Goal: Task Accomplishment & Management: Use online tool/utility

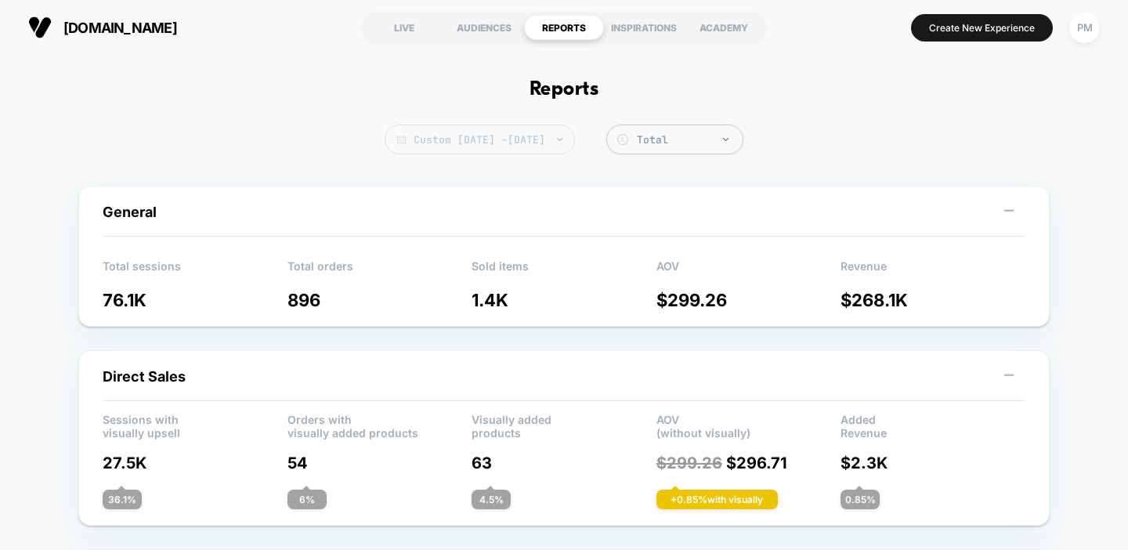
click at [554, 131] on span "Custom Sep 14, 2025 - Sep 15, 2025" at bounding box center [480, 140] width 190 height 30
select select "*"
select select "****"
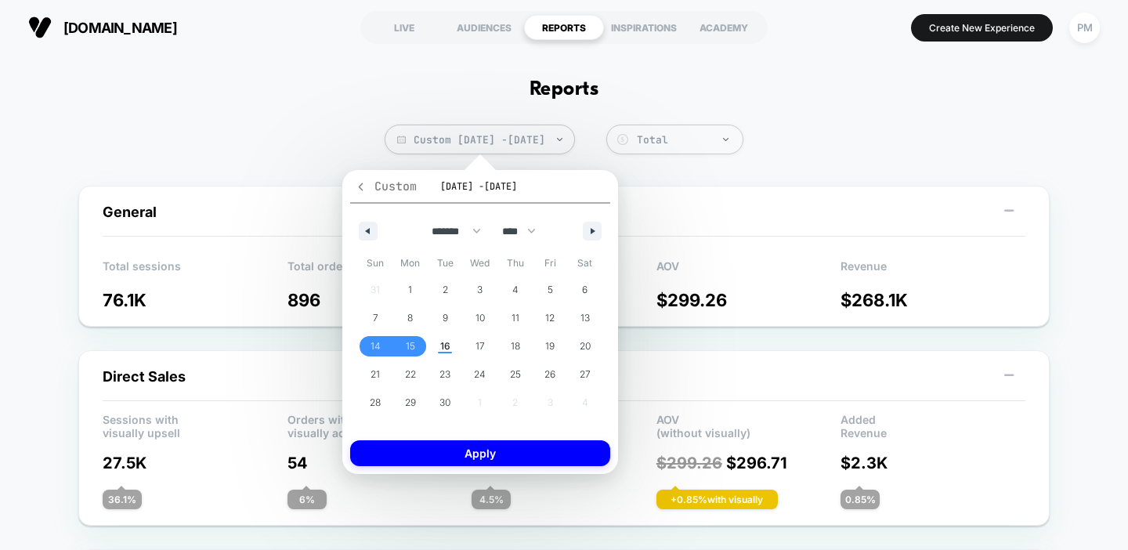
click at [360, 179] on span "Custom" at bounding box center [386, 187] width 62 height 16
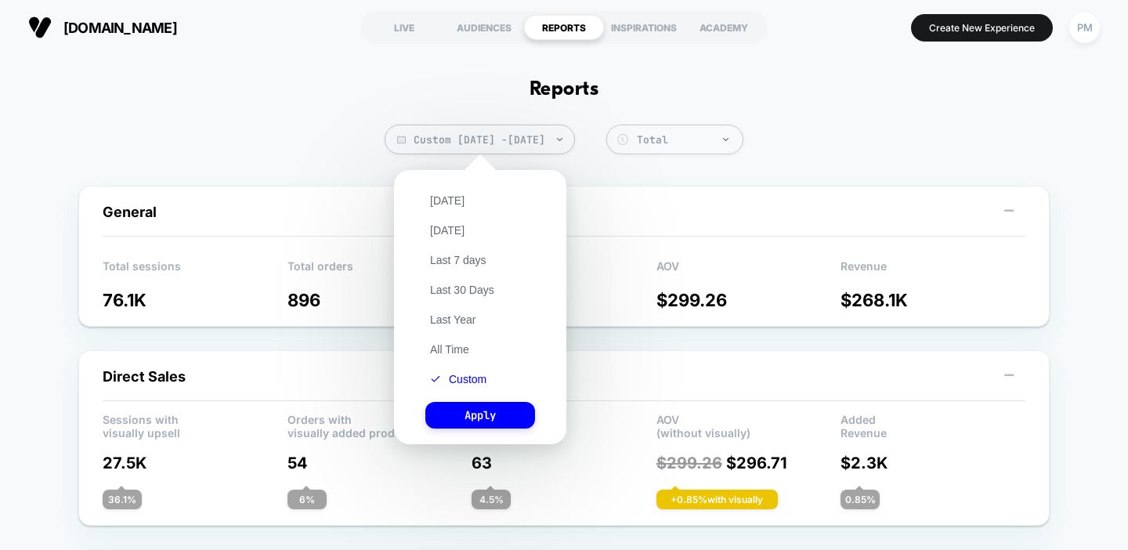
click at [443, 190] on div "Today Yesterday Last 7 days Last 30 Days Last Year All Time Custom Apply" at bounding box center [480, 307] width 157 height 259
click at [442, 198] on button "Today" at bounding box center [447, 200] width 44 height 14
click at [460, 410] on button "Apply" at bounding box center [480, 415] width 110 height 27
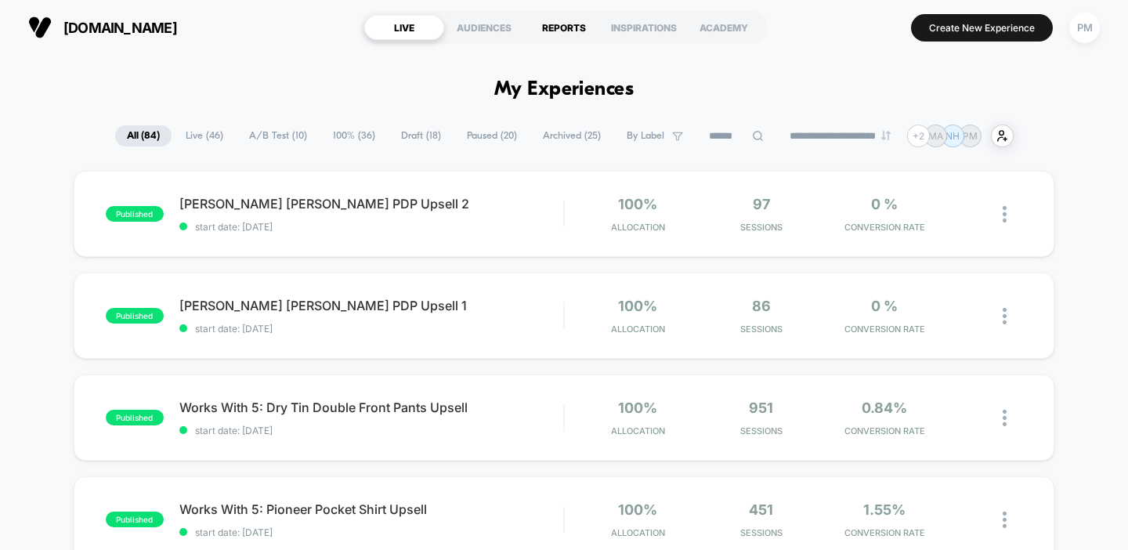
click at [562, 25] on div "REPORTS" at bounding box center [564, 27] width 80 height 25
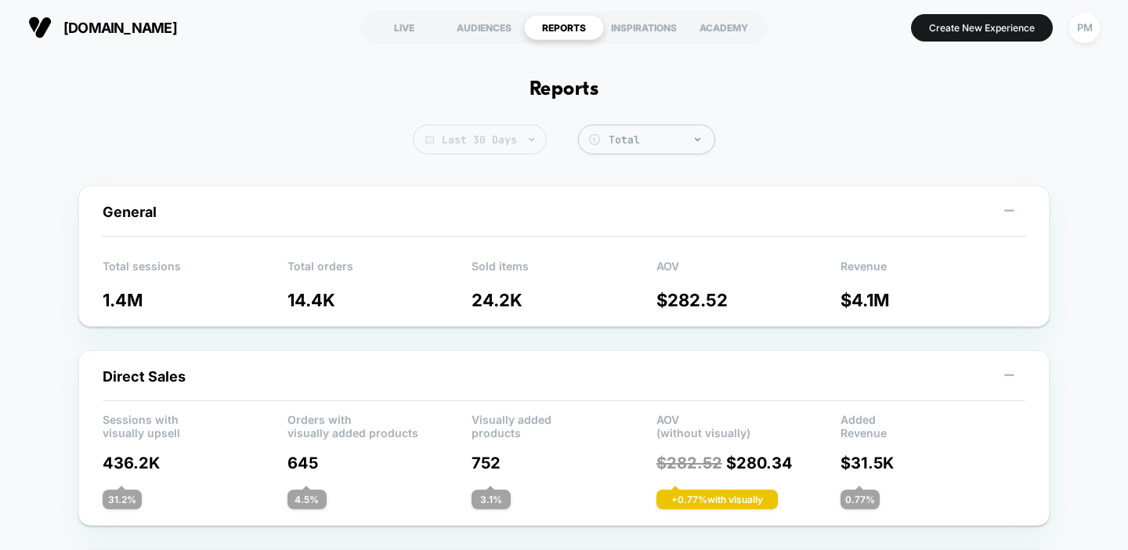
click at [502, 129] on span "Last 30 Days" at bounding box center [480, 140] width 134 height 30
select select "*"
select select "****"
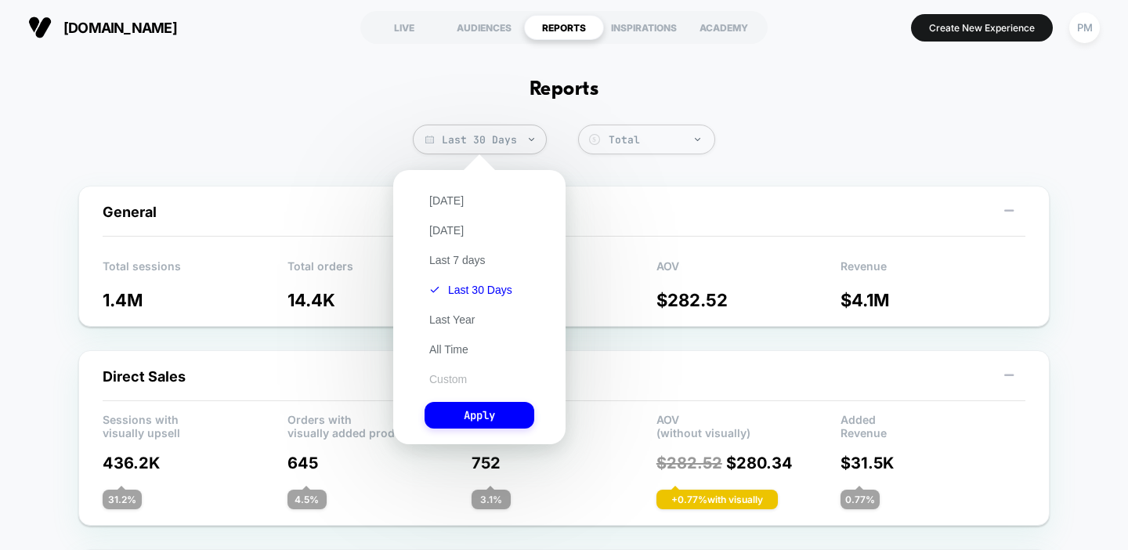
click at [451, 377] on button "Custom" at bounding box center [448, 379] width 47 height 14
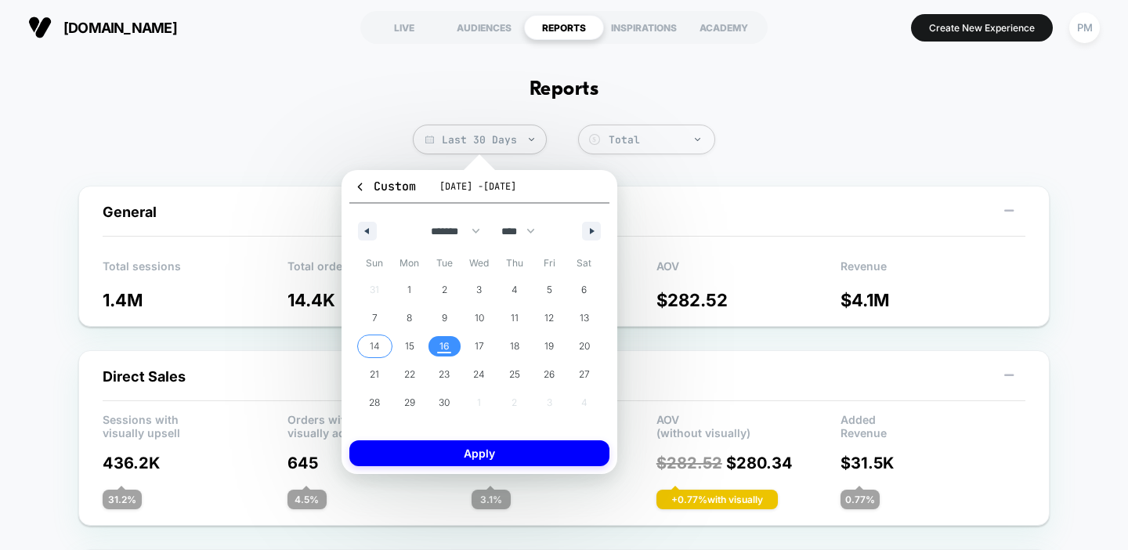
click at [374, 352] on span "14" at bounding box center [375, 346] width 10 height 28
click at [449, 354] on span "16" at bounding box center [444, 346] width 35 height 20
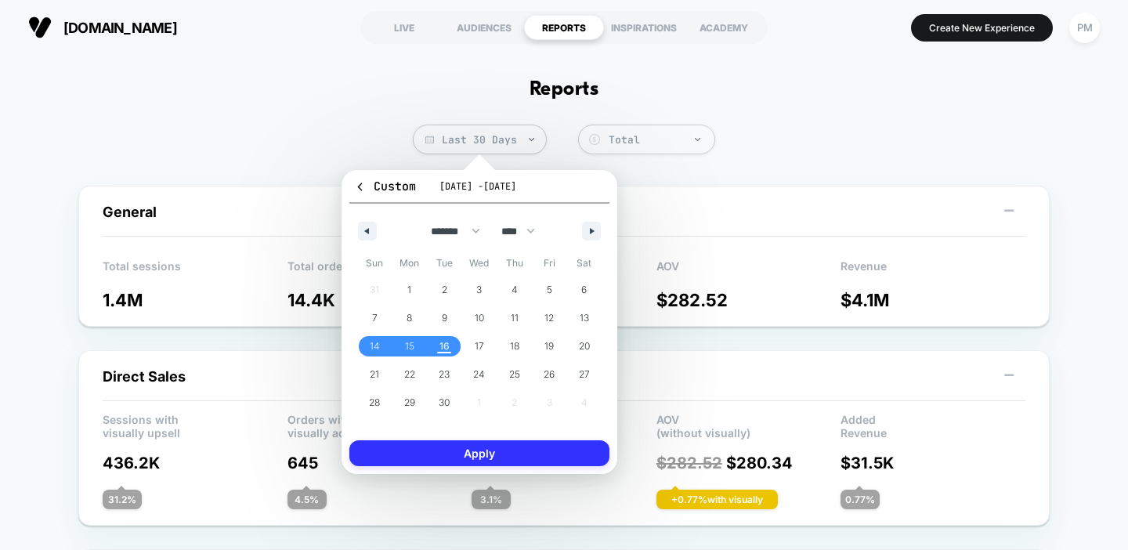
click at [469, 457] on button "Apply" at bounding box center [479, 453] width 260 height 26
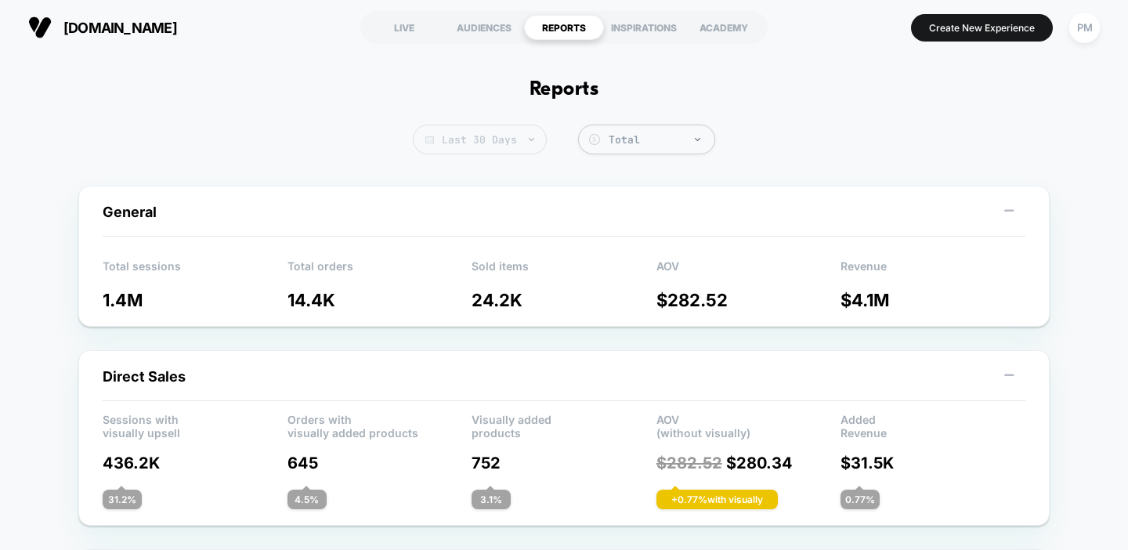
click at [462, 145] on span "Last 30 Days" at bounding box center [480, 140] width 134 height 30
select select "*"
select select "****"
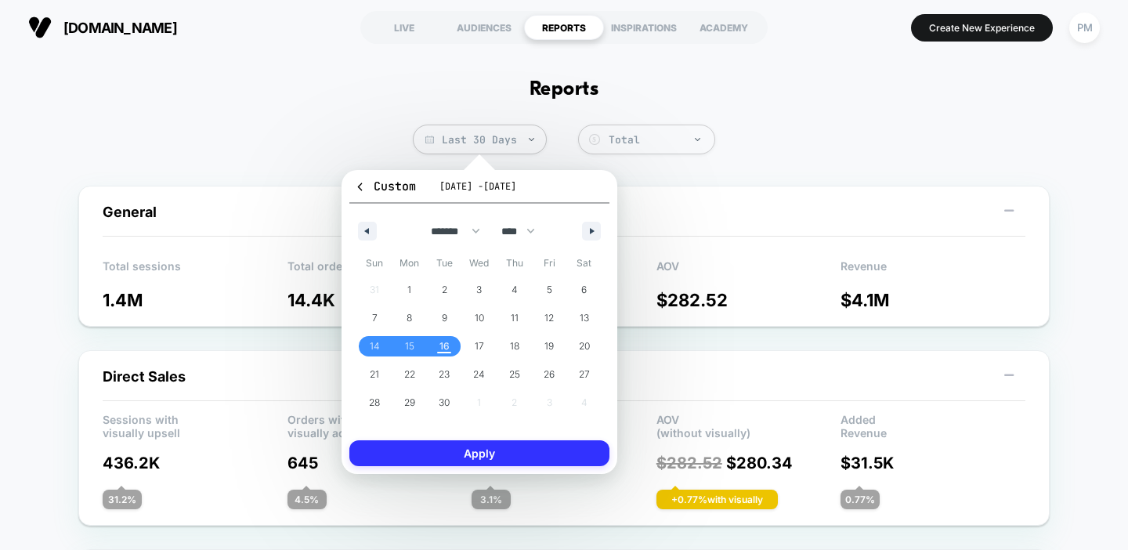
click at [533, 448] on button "Apply" at bounding box center [479, 453] width 260 height 26
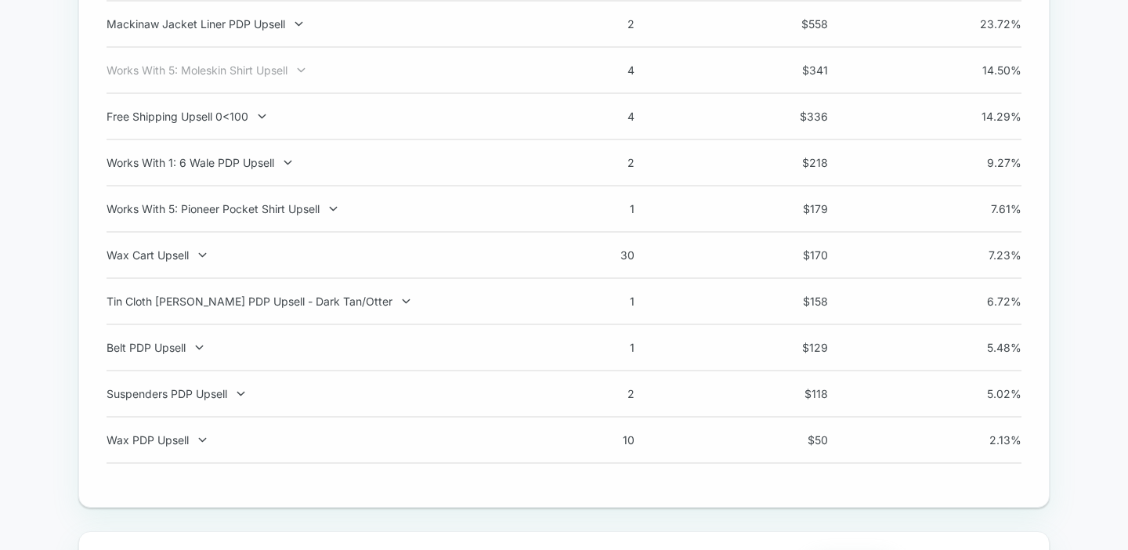
scroll to position [1215, 0]
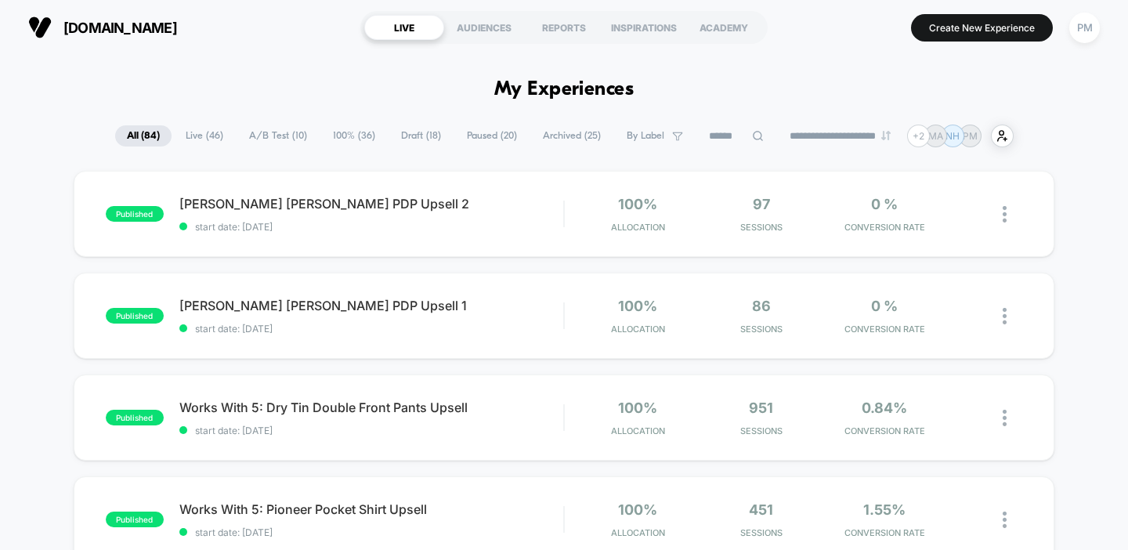
click at [404, 137] on span "Draft ( 18 )" at bounding box center [420, 135] width 63 height 21
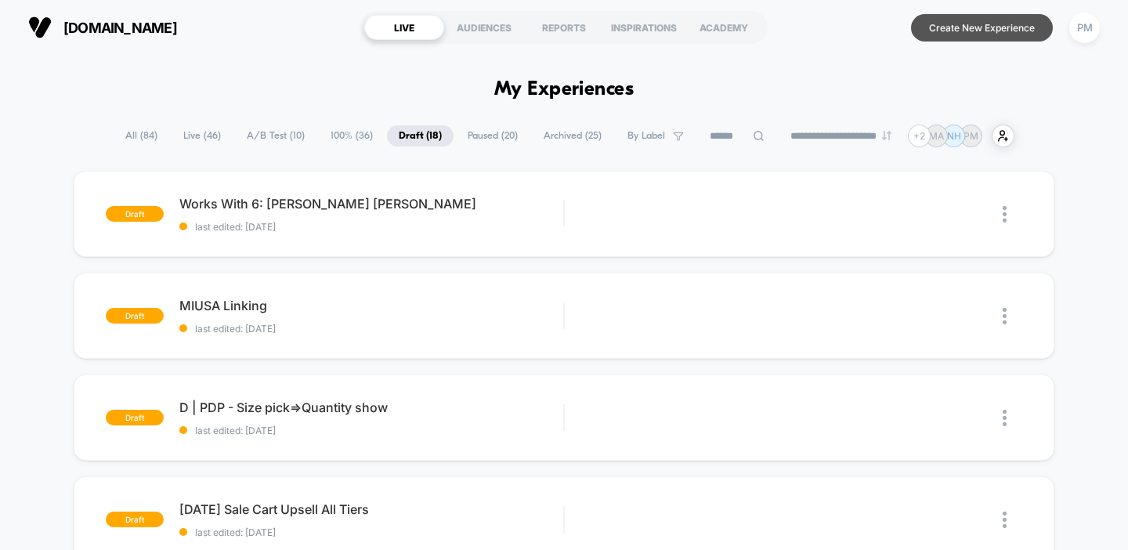
click at [956, 34] on button "Create New Experience" at bounding box center [982, 27] width 142 height 27
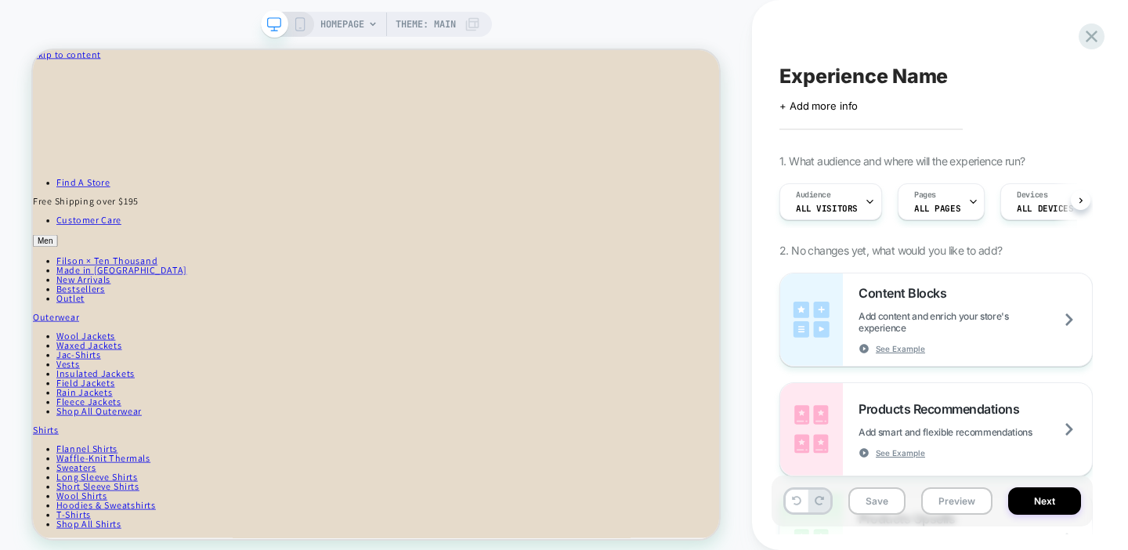
scroll to position [0, 1]
click at [944, 212] on span "ALL PAGES" at bounding box center [936, 208] width 46 height 11
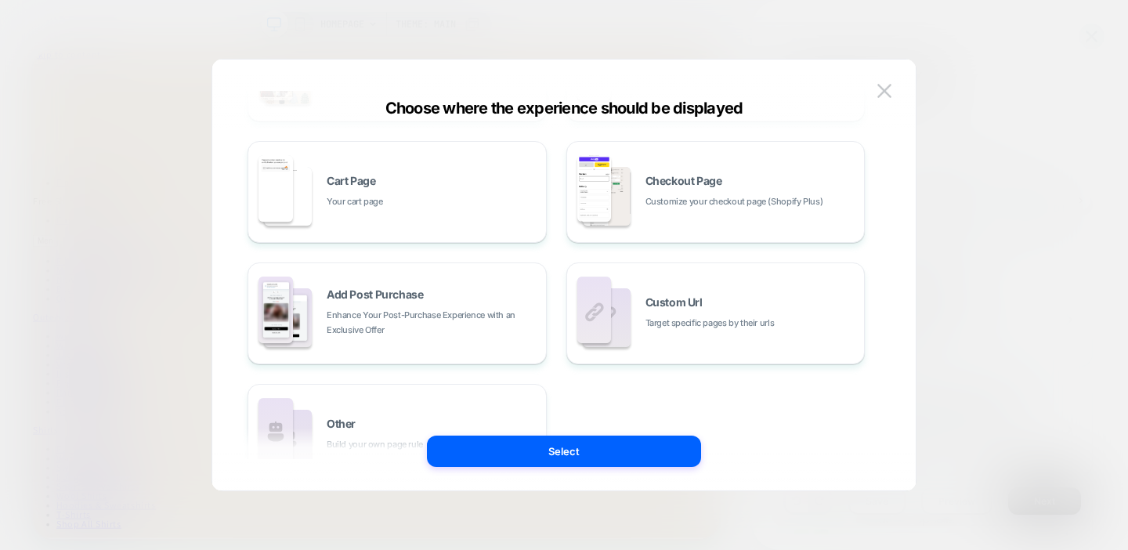
scroll to position [313, 0]
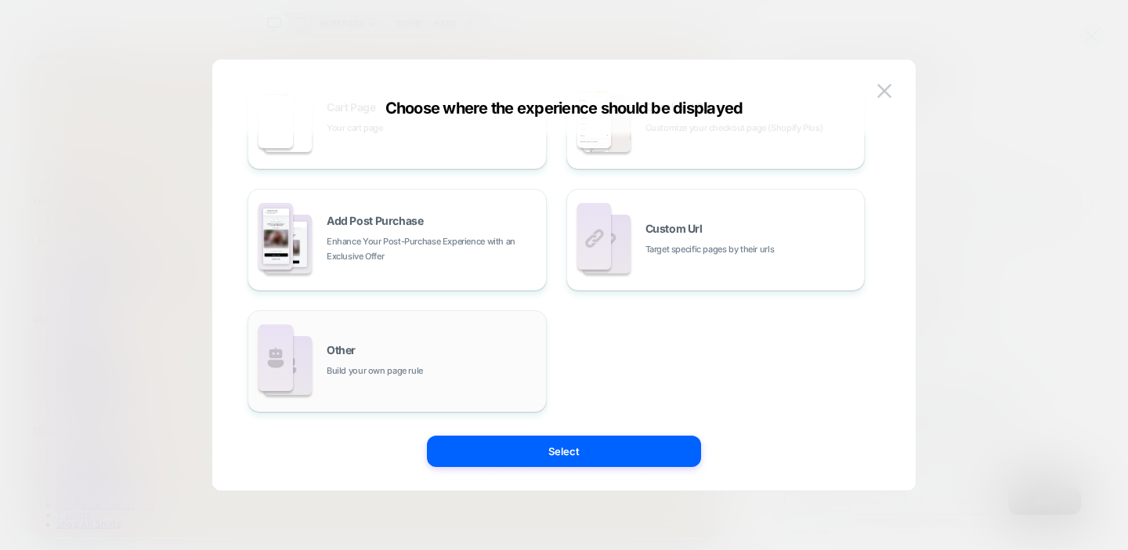
click at [486, 338] on div "Other Build your own page rule" at bounding box center [397, 361] width 282 height 86
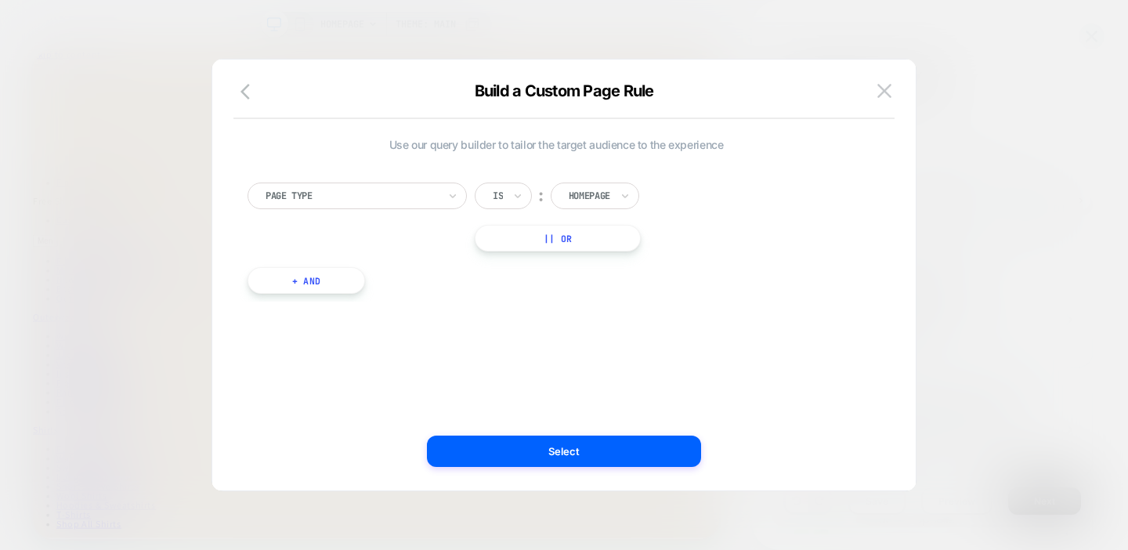
scroll to position [0, 0]
click at [573, 194] on input "text" at bounding box center [572, 196] width 6 height 14
click at [888, 92] on img at bounding box center [884, 90] width 14 height 13
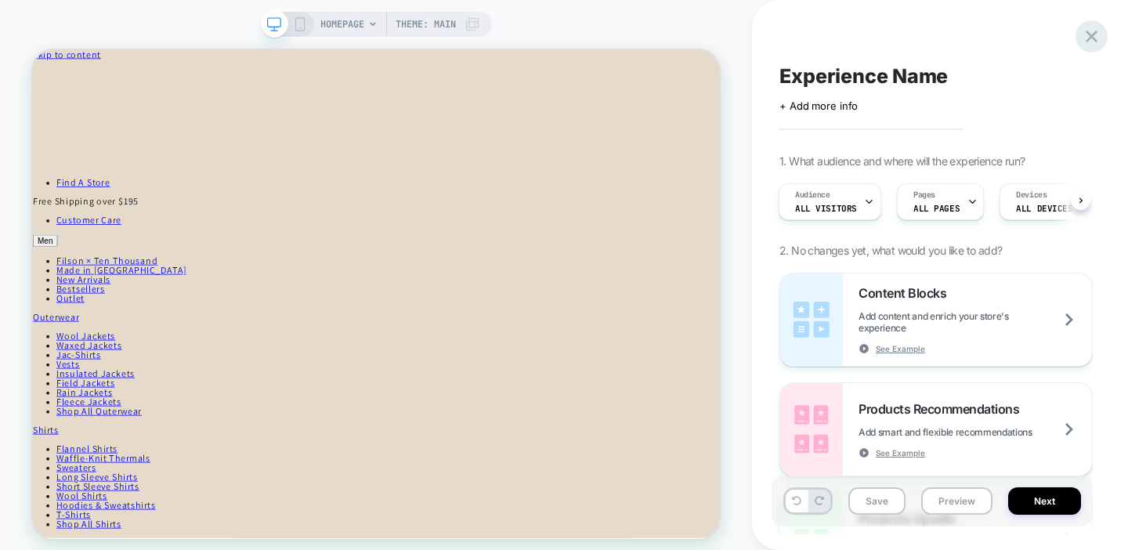
click at [1090, 33] on icon at bounding box center [1091, 36] width 21 height 21
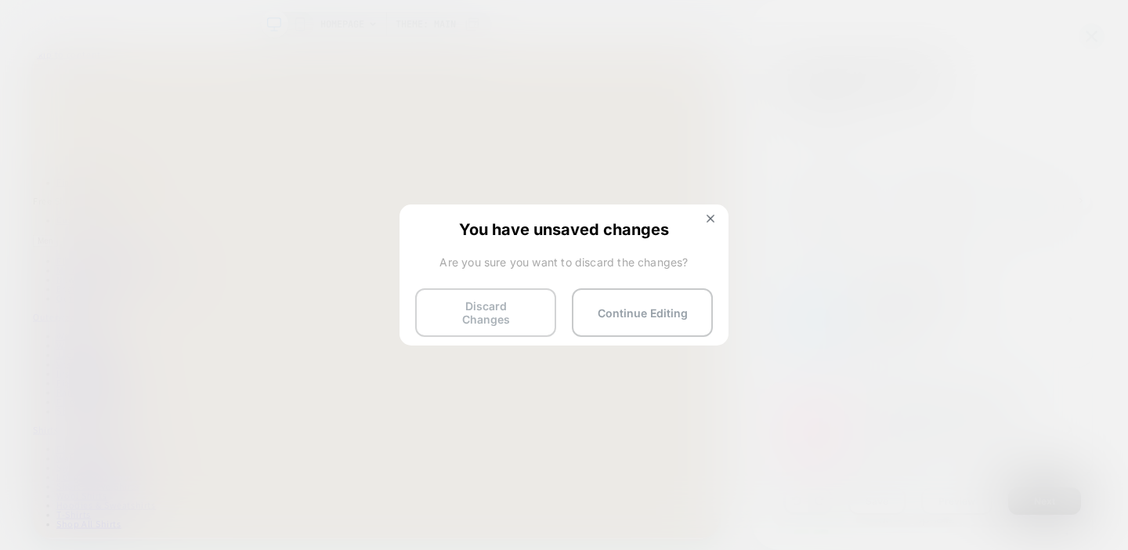
click at [522, 308] on button "Discard Changes" at bounding box center [485, 312] width 141 height 49
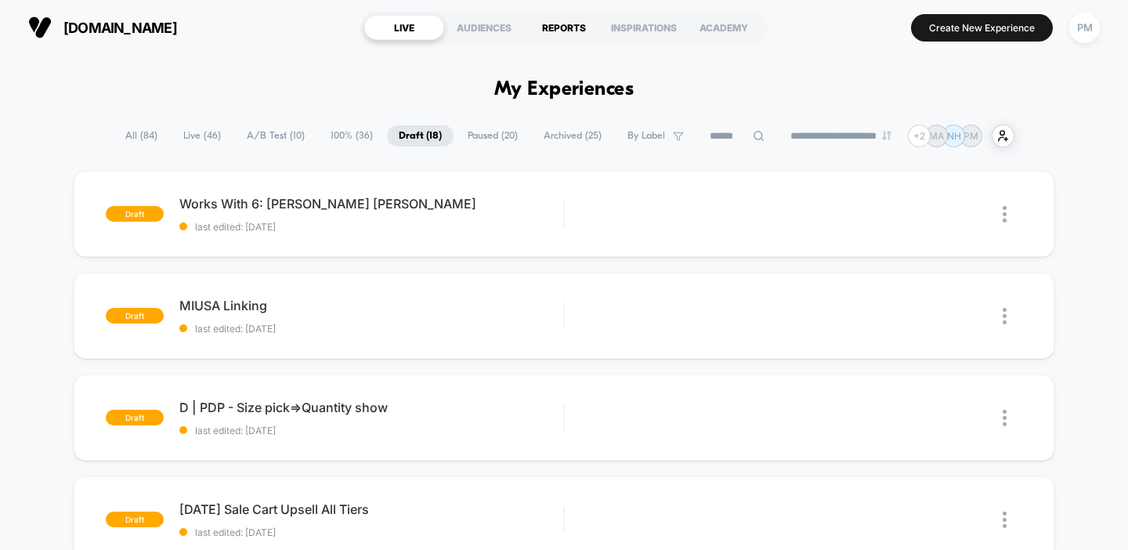
click at [562, 30] on div "REPORTS" at bounding box center [564, 27] width 80 height 25
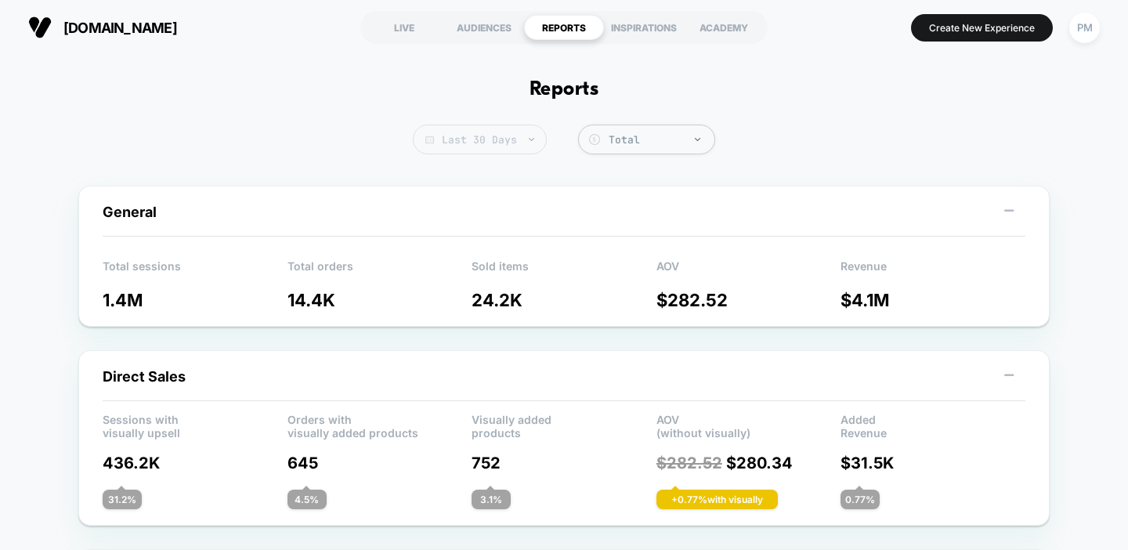
click at [498, 147] on span "Last 30 Days" at bounding box center [480, 140] width 134 height 30
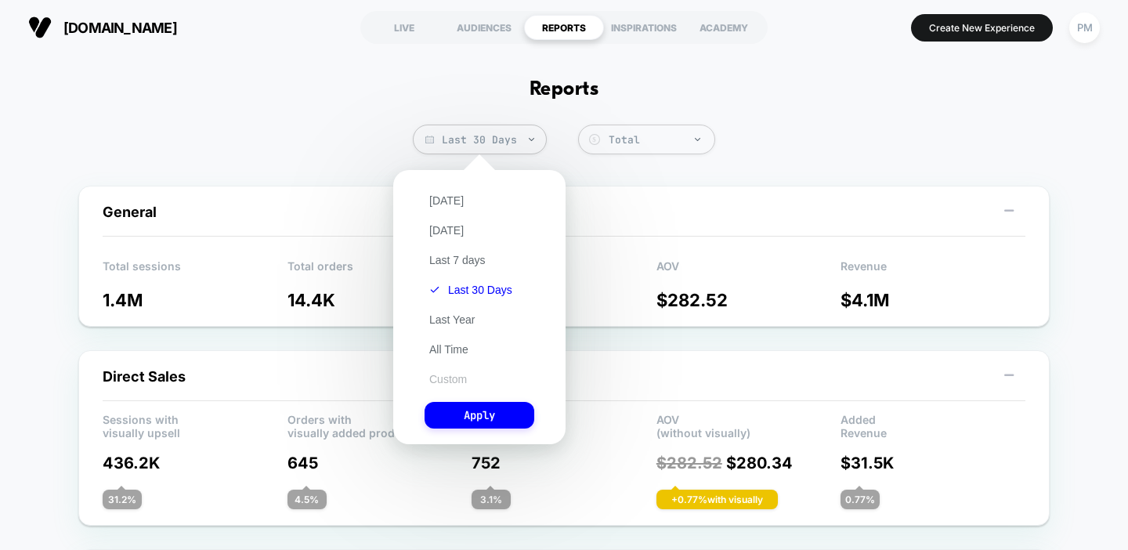
click at [451, 374] on button "Custom" at bounding box center [448, 379] width 47 height 14
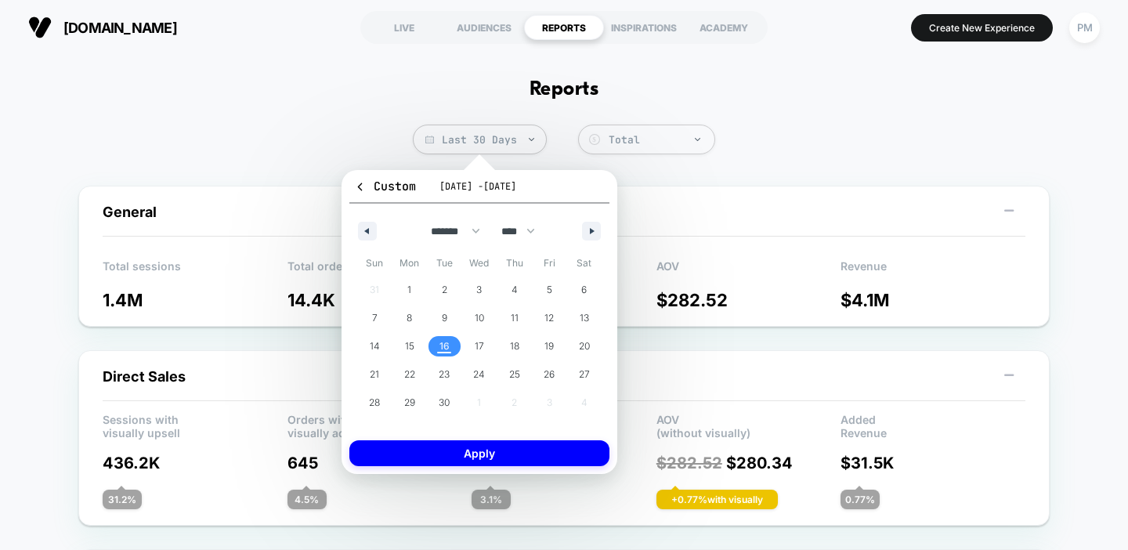
click at [439, 345] on span "16" at bounding box center [444, 346] width 10 height 28
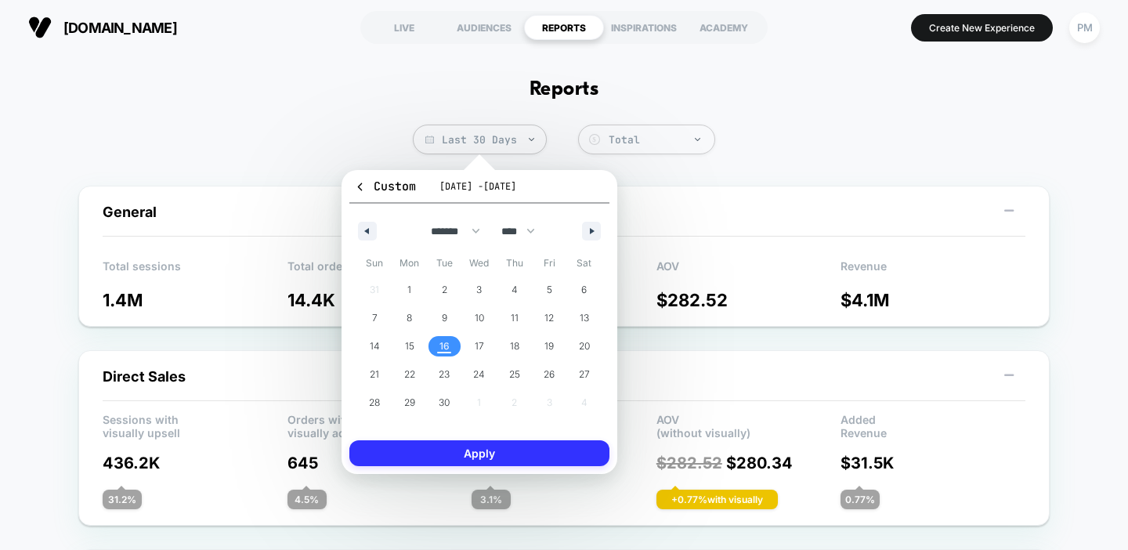
click at [468, 457] on button "Apply" at bounding box center [479, 453] width 260 height 26
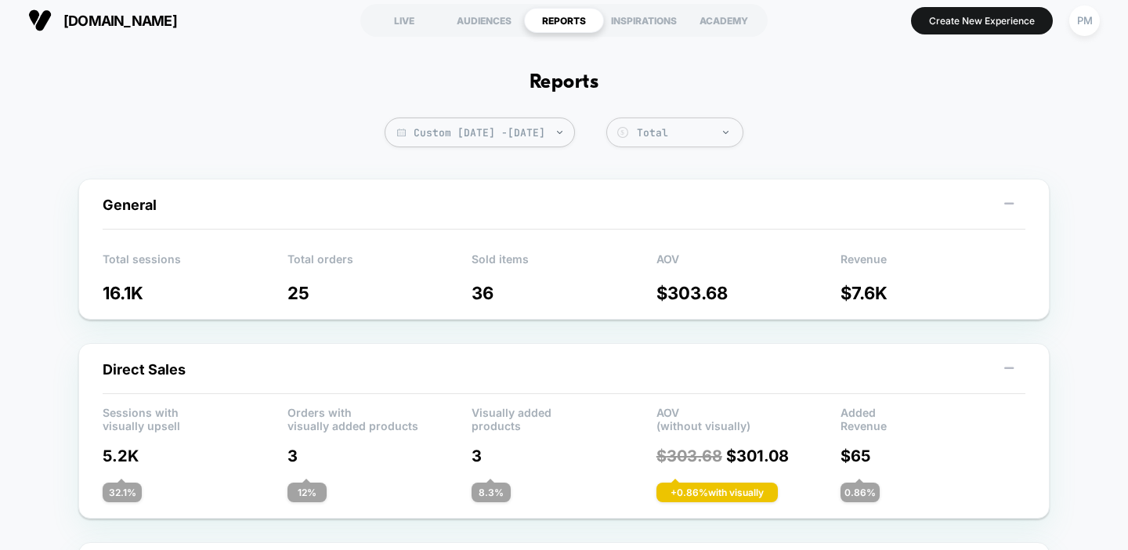
scroll to position [10, 0]
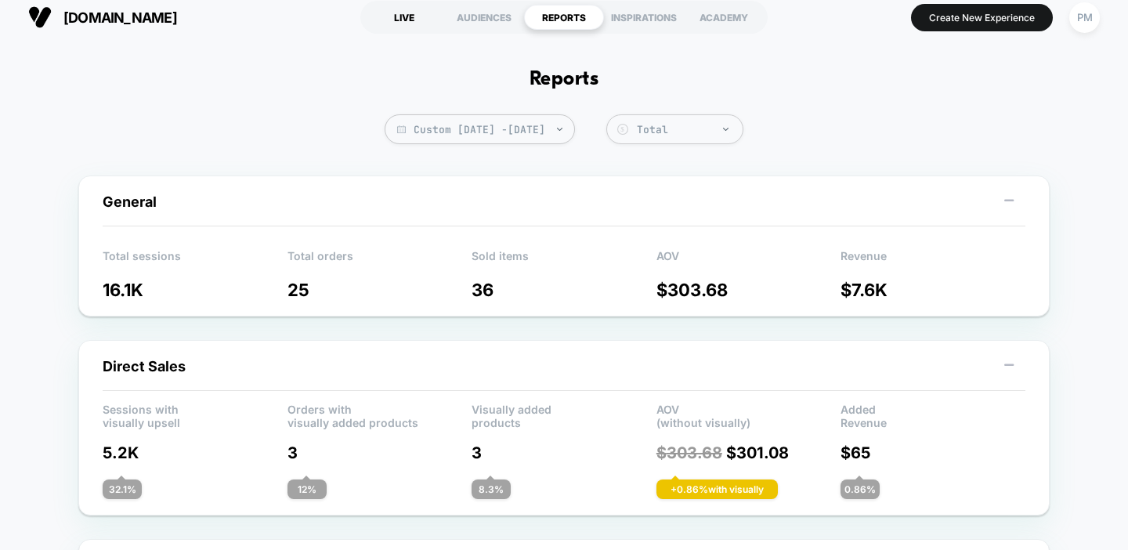
click at [415, 24] on div "LIVE" at bounding box center [404, 17] width 80 height 25
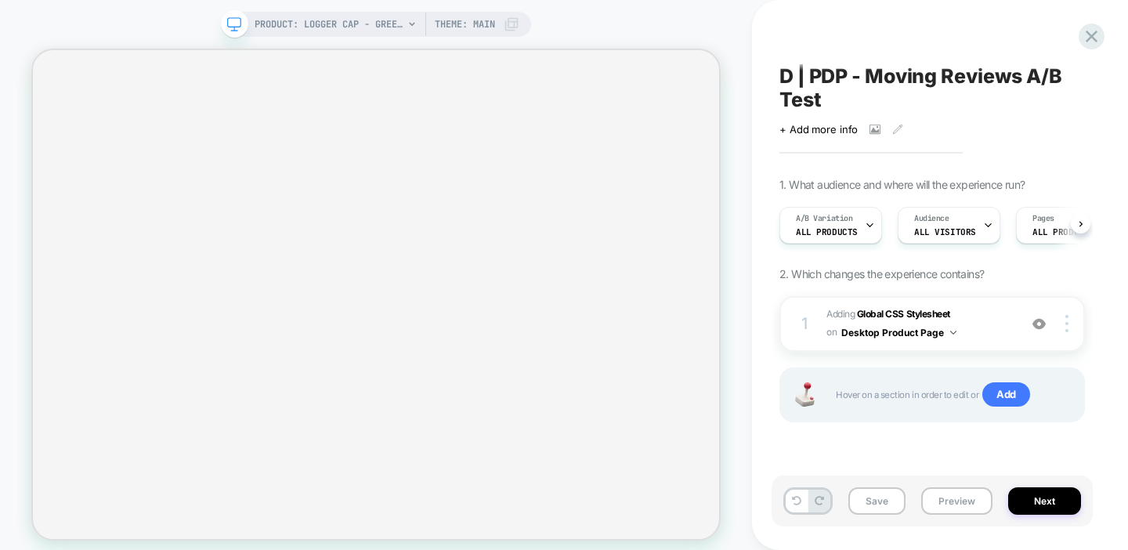
scroll to position [0, 1]
click at [942, 507] on button "Preview" at bounding box center [956, 500] width 71 height 27
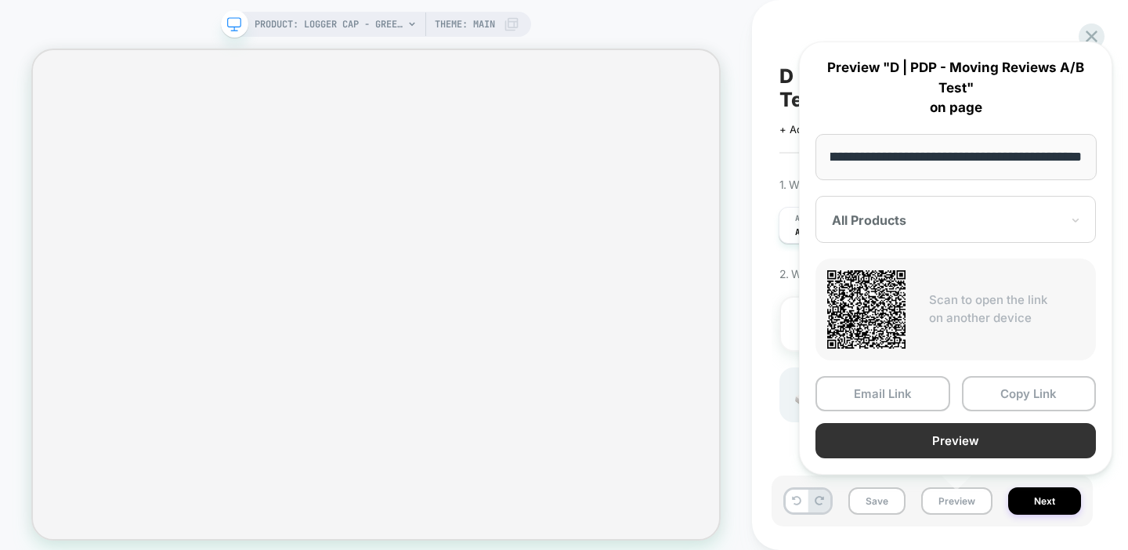
scroll to position [0, 0]
click at [899, 448] on button "Preview" at bounding box center [955, 440] width 280 height 35
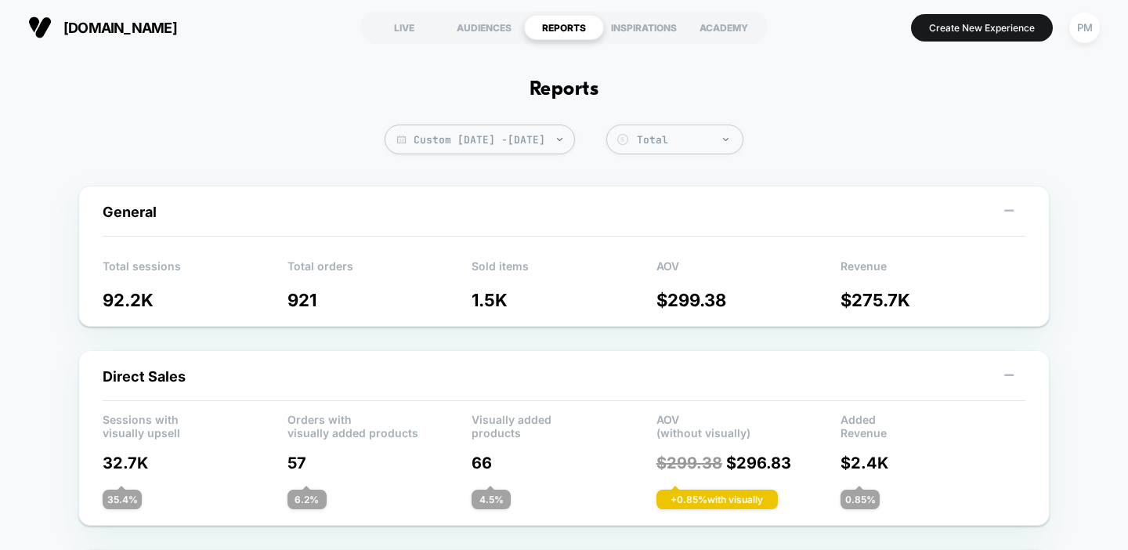
scroll to position [1215, 0]
click at [449, 130] on span "Custom Sep 14, 2025 - Sep 16, 2025" at bounding box center [480, 140] width 190 height 30
select select "*"
select select "****"
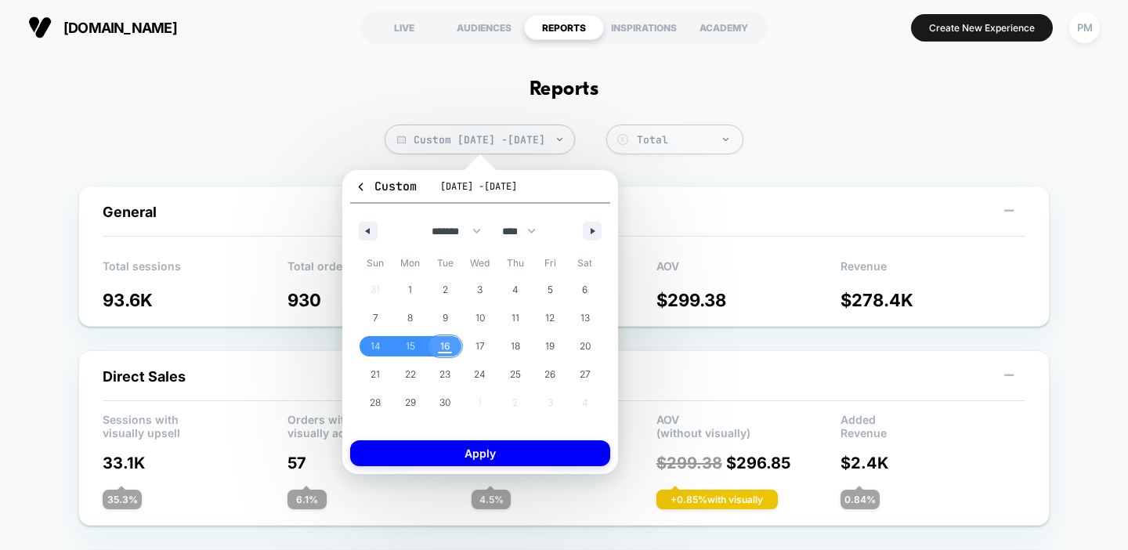
click at [450, 348] on span "16" at bounding box center [445, 346] width 35 height 20
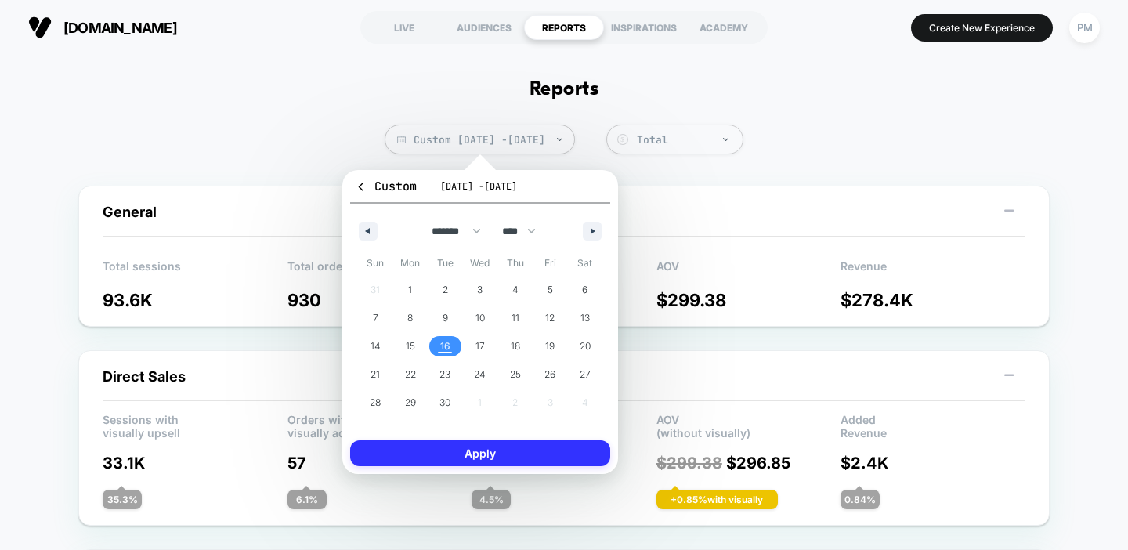
click at [456, 457] on button "Apply" at bounding box center [480, 453] width 260 height 26
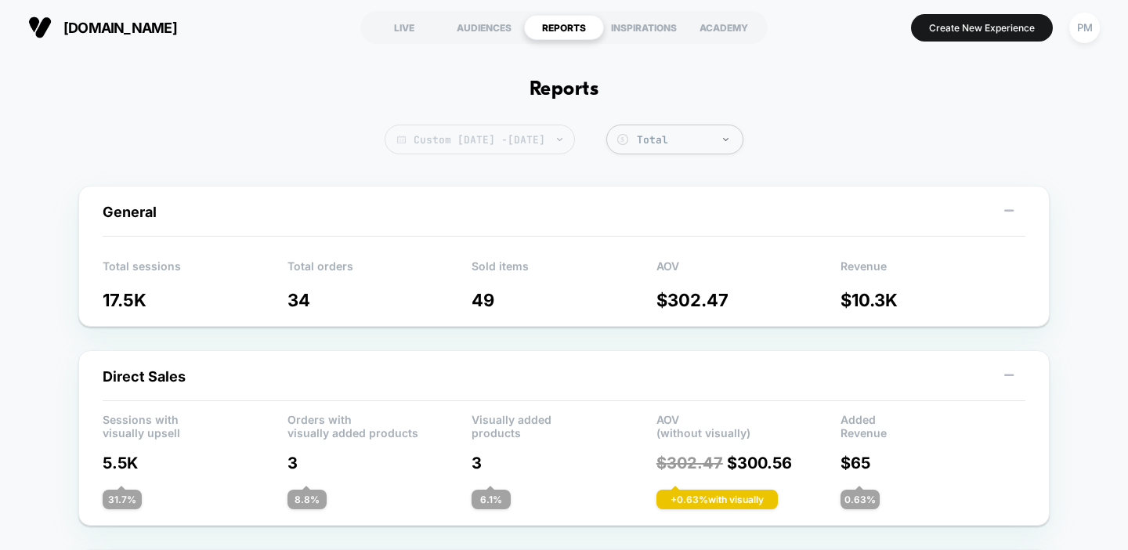
click at [533, 128] on span "Custom Sep 16, 2025 - Sep 16, 2025" at bounding box center [480, 140] width 190 height 30
select select "*"
select select "****"
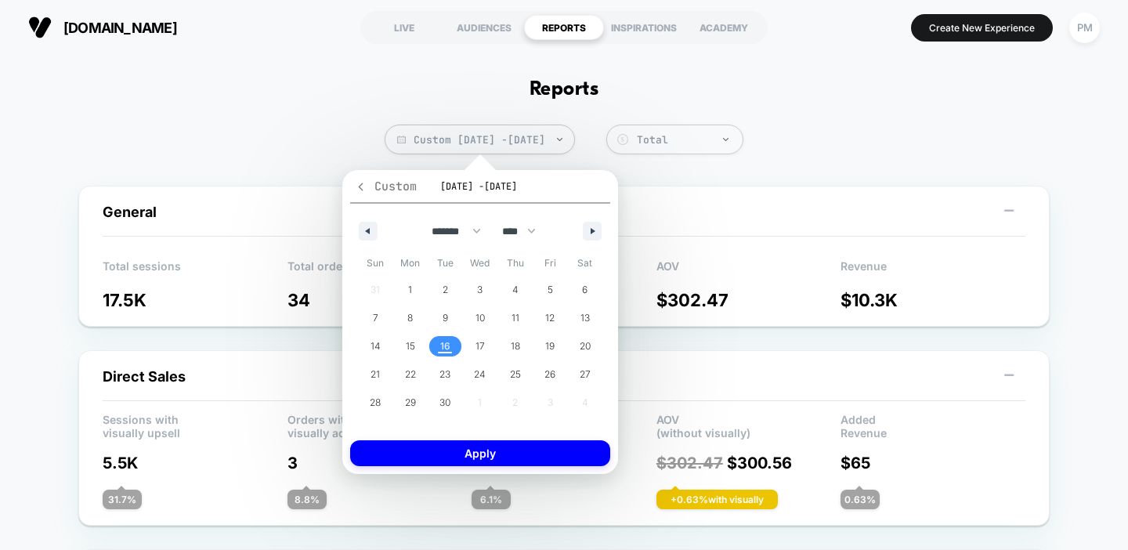
click at [360, 192] on span "Custom" at bounding box center [386, 187] width 62 height 16
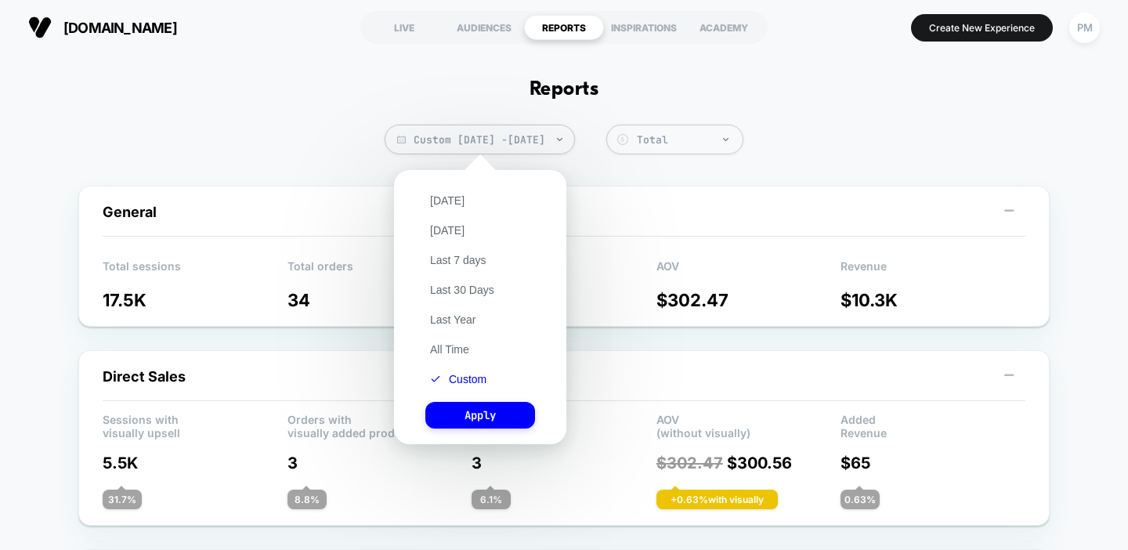
drag, startPoint x: 460, startPoint y: 289, endPoint x: 460, endPoint y: 331, distance: 41.5
click at [460, 289] on button "Last 30 Days" at bounding box center [462, 290] width 74 height 14
click at [472, 417] on button "Apply" at bounding box center [480, 415] width 110 height 27
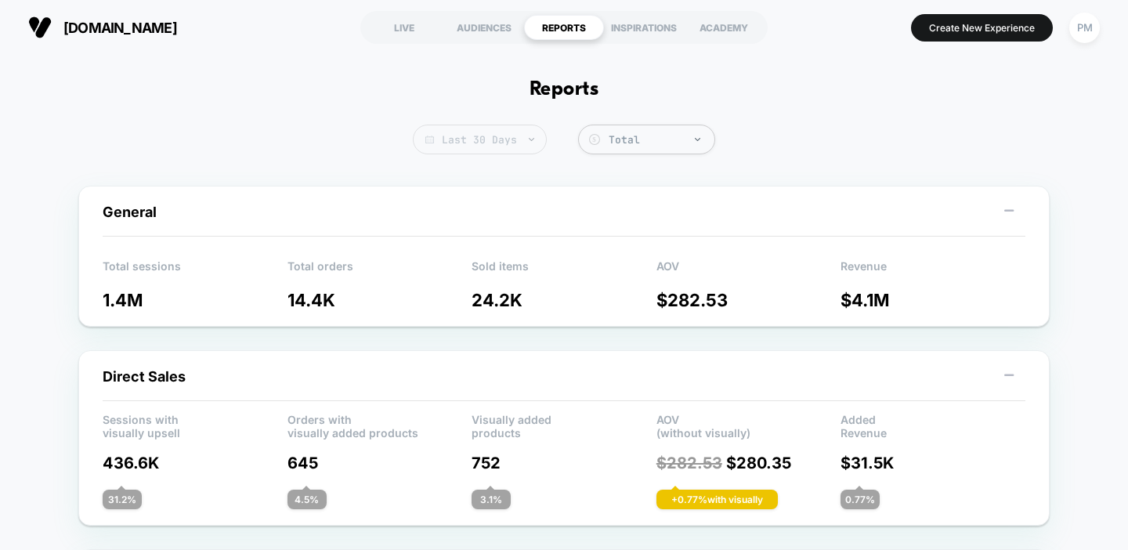
click at [517, 146] on span "Last 30 Days" at bounding box center [480, 140] width 134 height 30
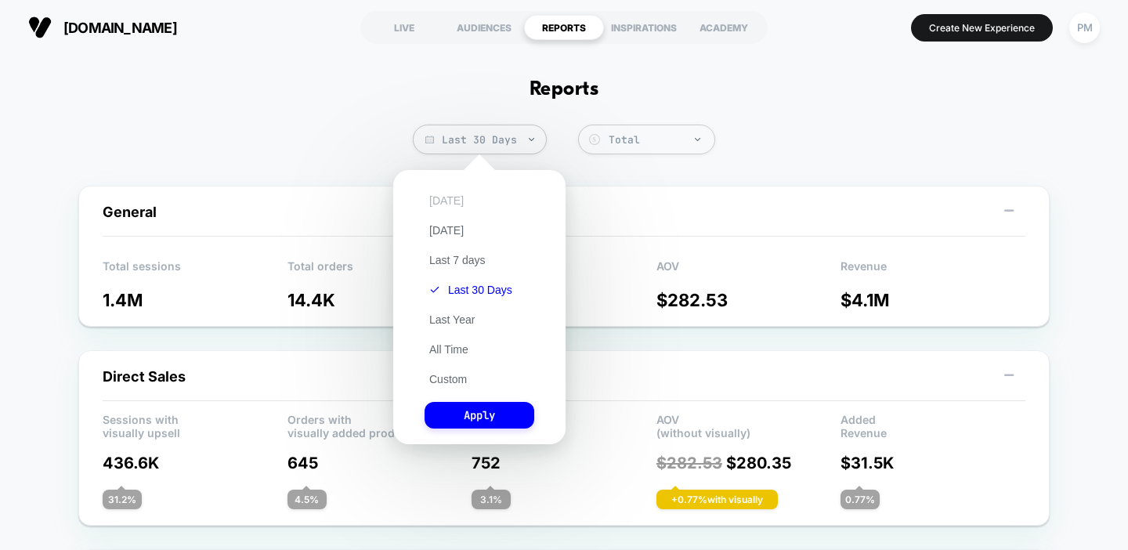
click at [438, 198] on button "[DATE]" at bounding box center [447, 200] width 44 height 14
click at [483, 416] on button "Apply" at bounding box center [480, 415] width 110 height 27
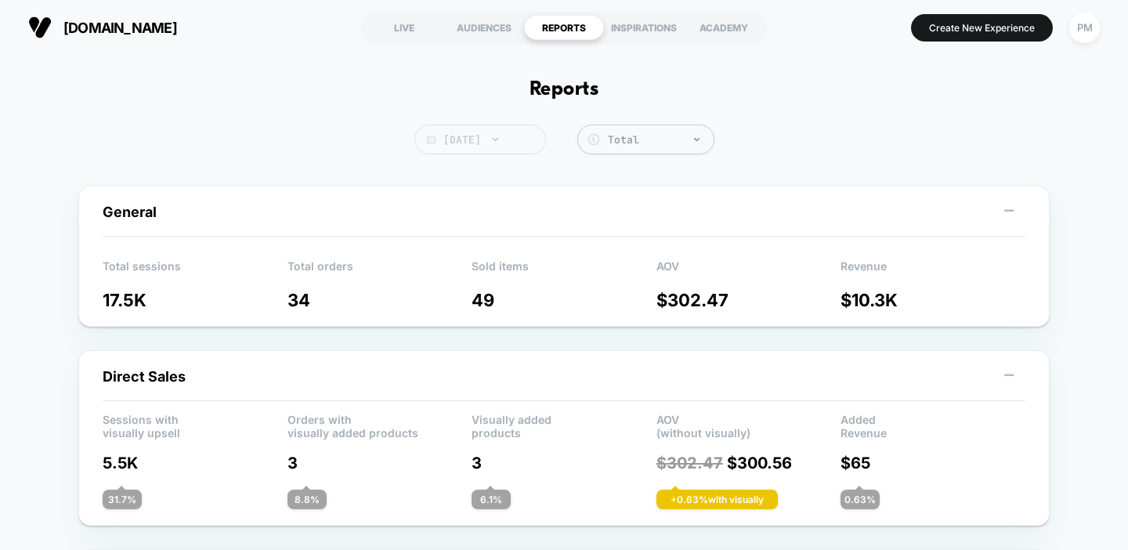
click at [533, 139] on span "[DATE]" at bounding box center [480, 140] width 132 height 30
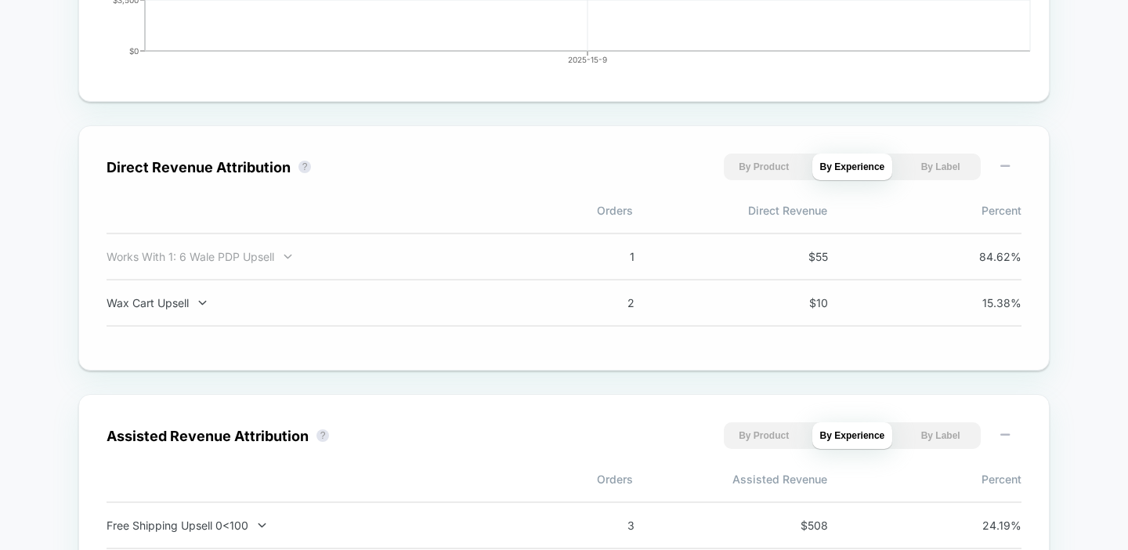
click at [237, 255] on div "Works With 1: 6 Wale PDP Upsell" at bounding box center [313, 256] width 412 height 13
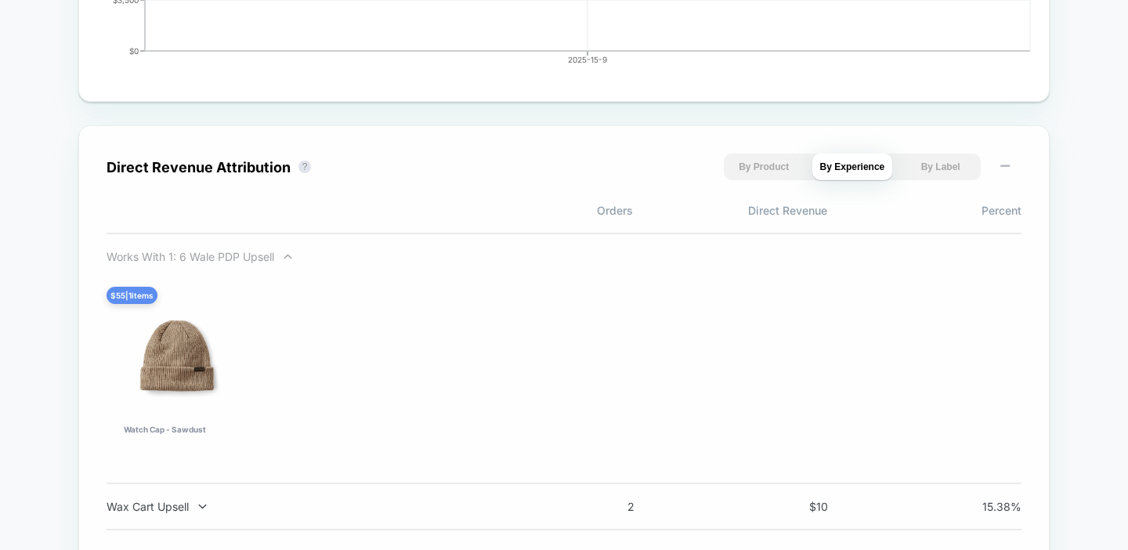
click at [237, 255] on div "Works With 1: 6 Wale PDP Upsell" at bounding box center [313, 256] width 412 height 13
